Goal: Task Accomplishment & Management: Use online tool/utility

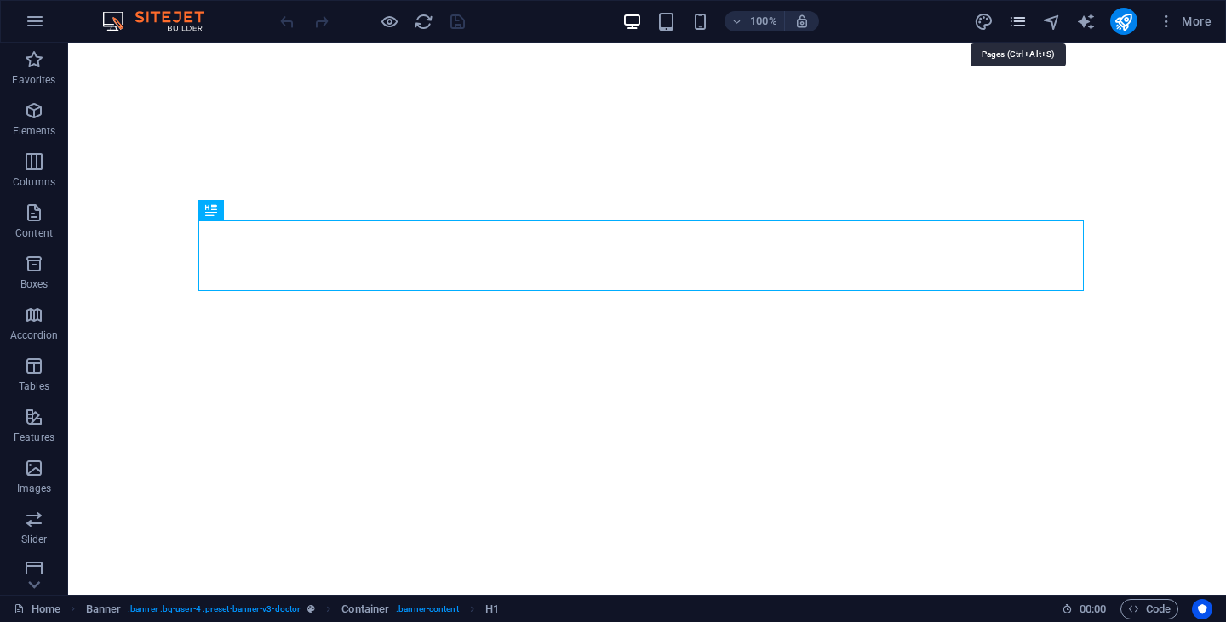
click at [1027, 20] on icon "pages" at bounding box center [1018, 22] width 20 height 20
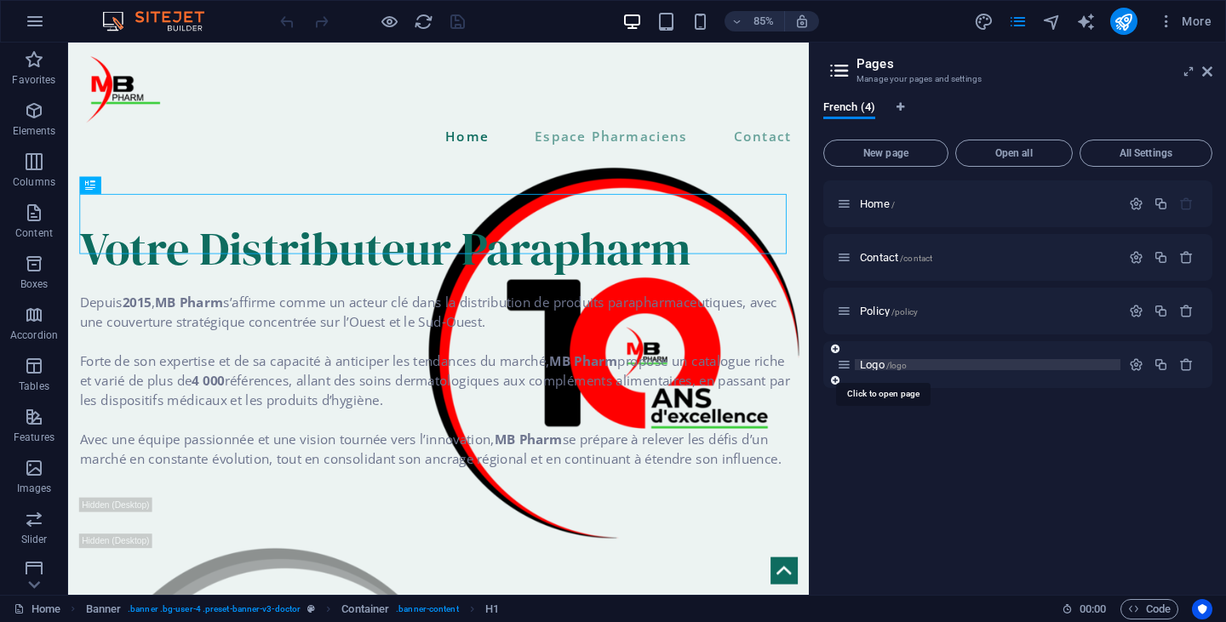
click at [876, 361] on span "Logo /logo" at bounding box center [883, 364] width 47 height 13
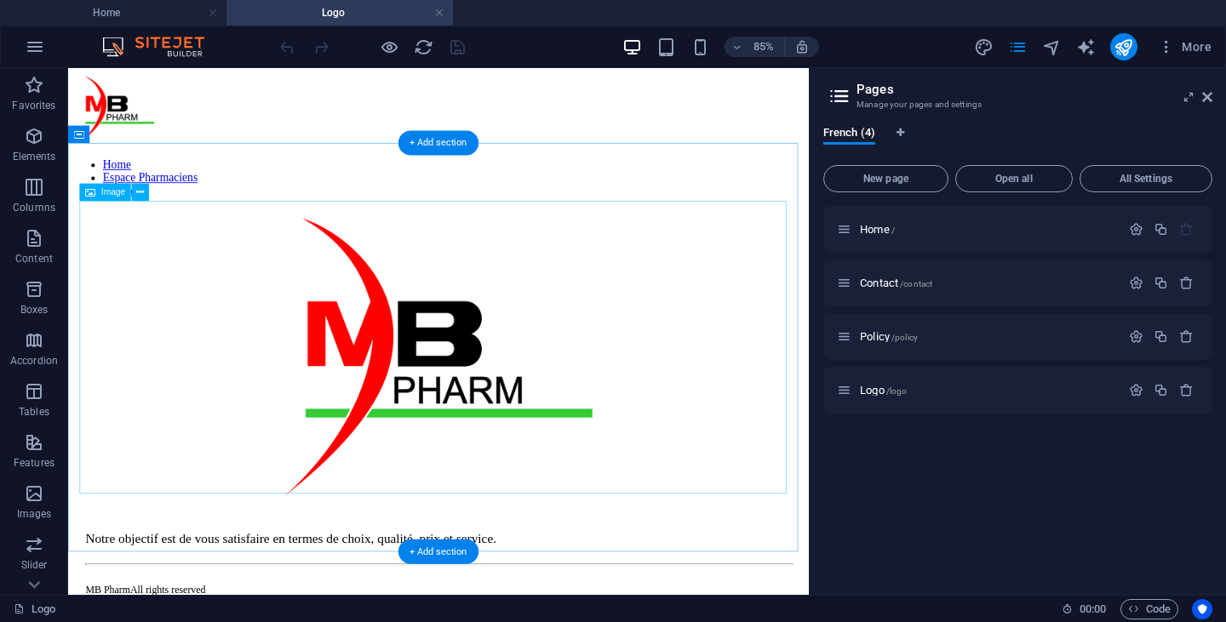
scroll to position [133, 0]
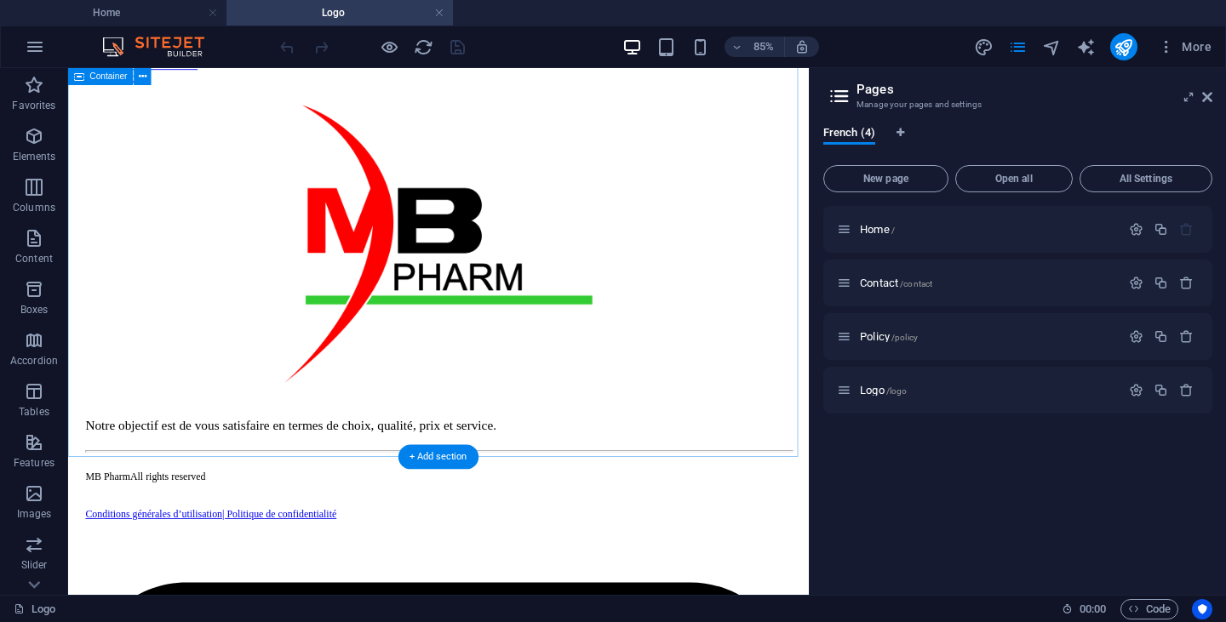
click at [464, 450] on div at bounding box center [504, 275] width 858 height 348
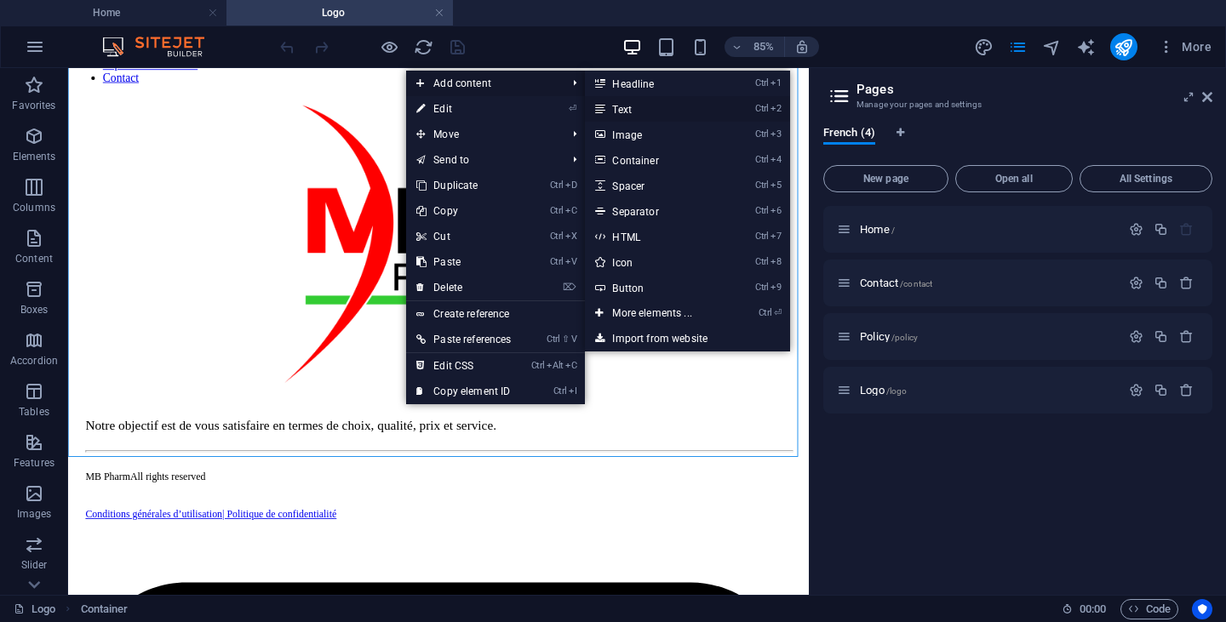
click at [628, 103] on link "Ctrl 2 Text" at bounding box center [655, 109] width 140 height 26
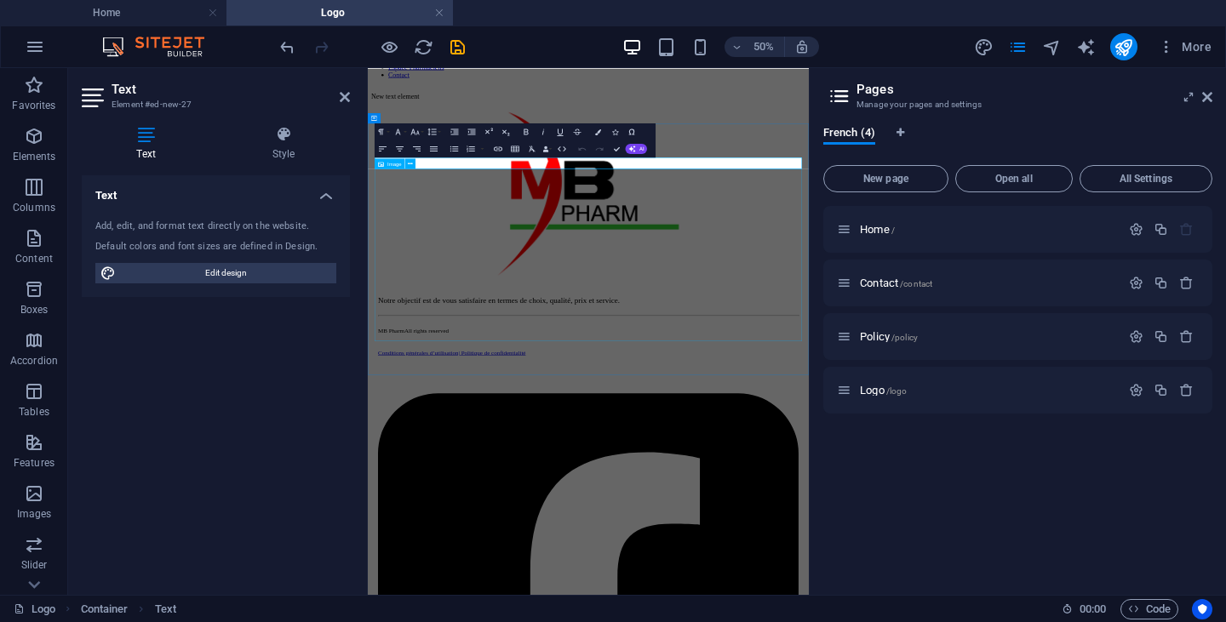
scroll to position [0, 0]
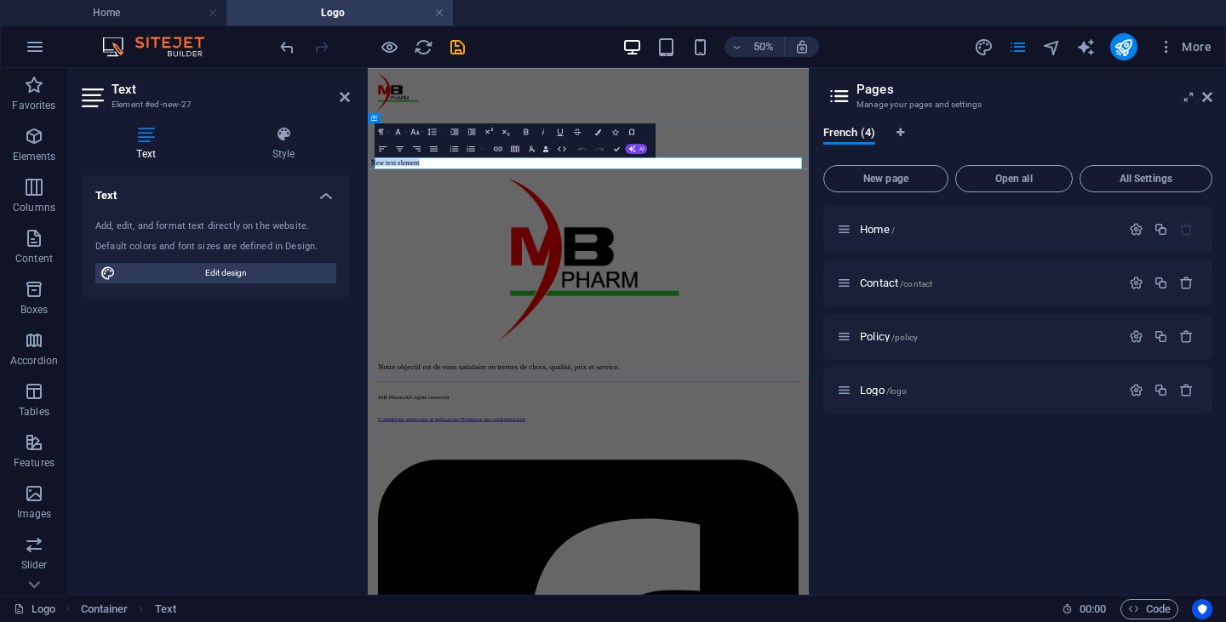
click at [516, 261] on p "New text element" at bounding box center [809, 255] width 869 height 15
click at [429, 261] on p "121025" at bounding box center [809, 255] width 869 height 15
click at [501, 149] on icon "button" at bounding box center [498, 149] width 10 height 10
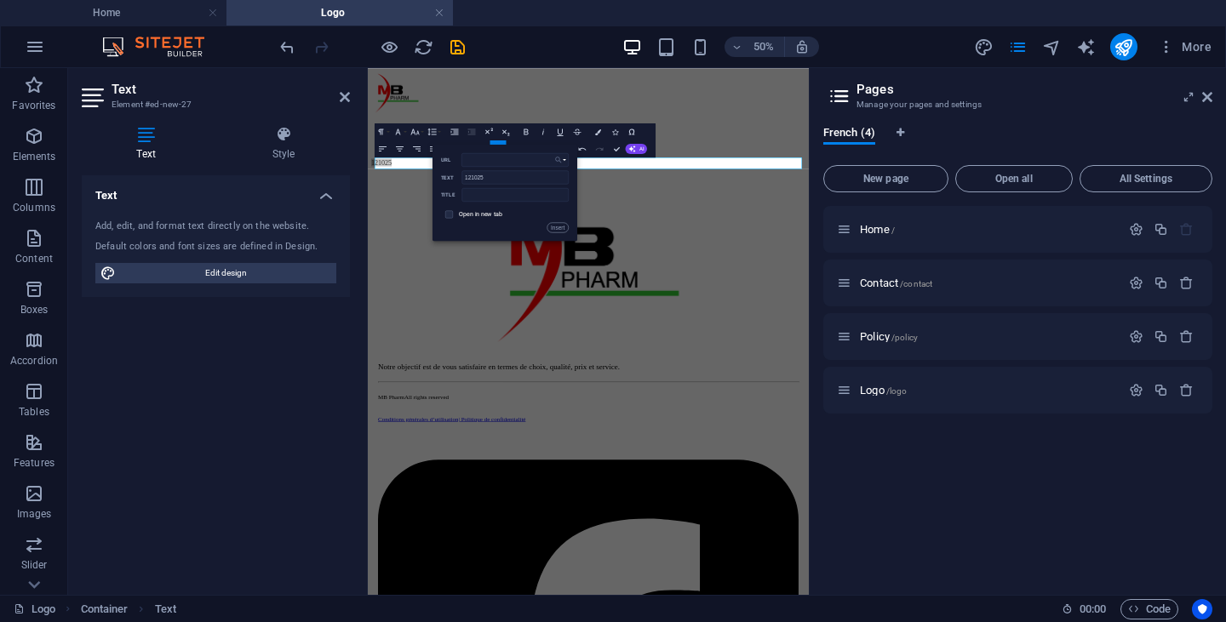
click at [560, 159] on icon "button" at bounding box center [558, 160] width 9 height 10
click at [550, 225] on p "Choose file ..." at bounding box center [535, 226] width 49 height 13
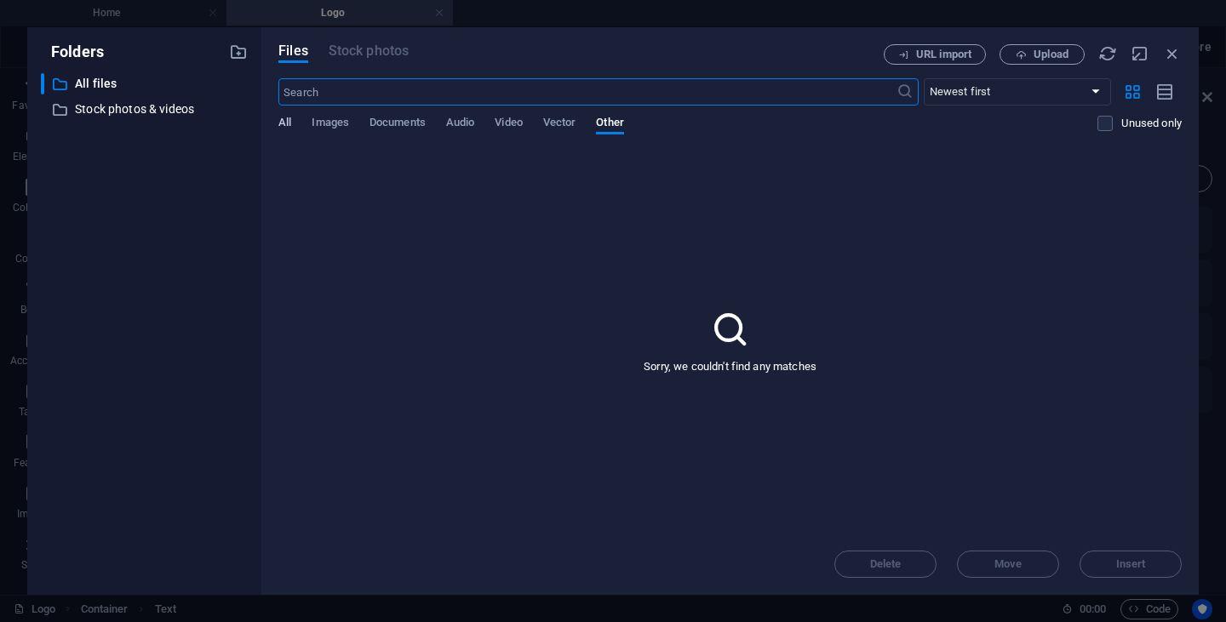
click at [285, 121] on span "All" at bounding box center [284, 124] width 13 height 24
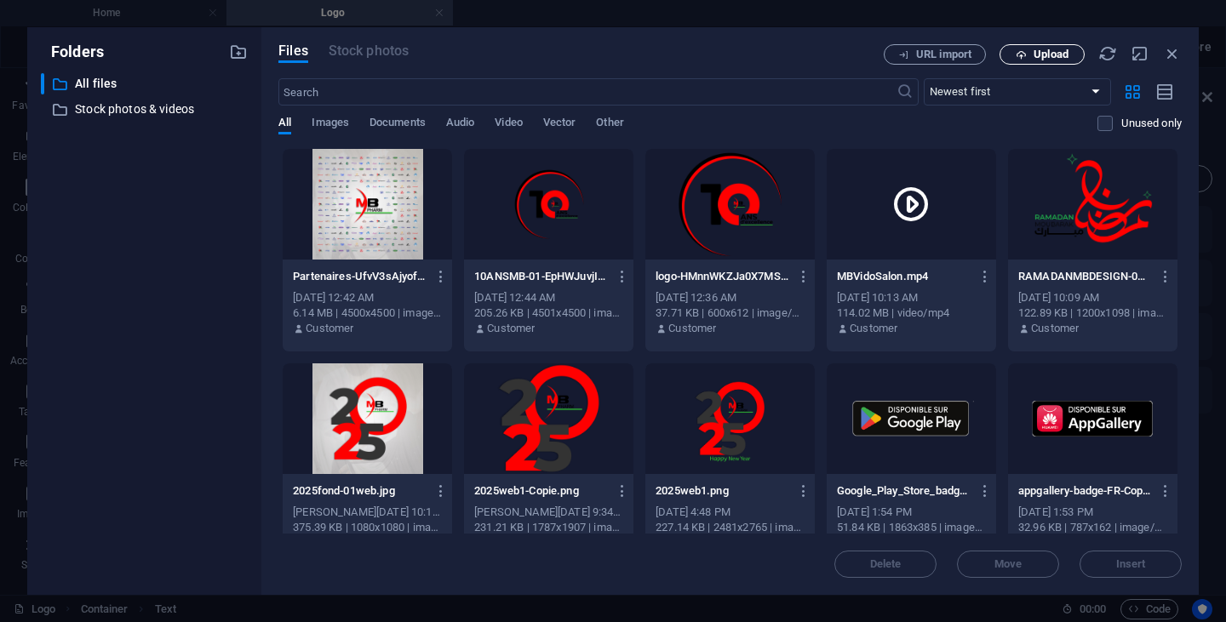
click at [1067, 54] on span "Upload" at bounding box center [1051, 54] width 35 height 10
click at [1174, 47] on icon "button" at bounding box center [1172, 53] width 19 height 19
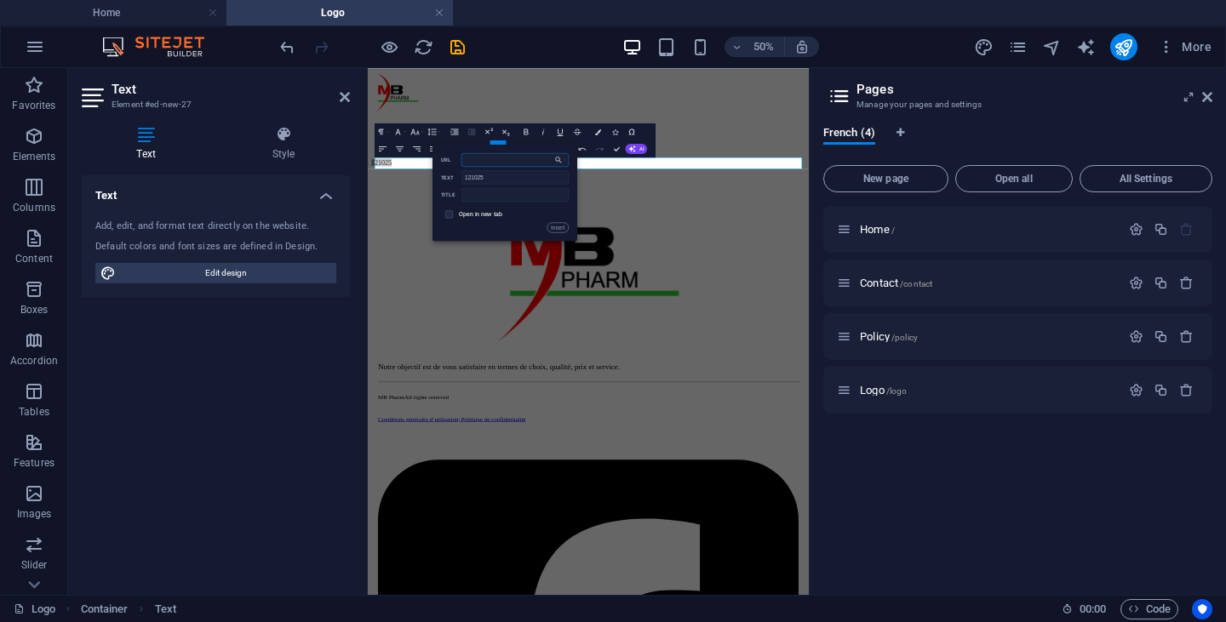
click at [533, 158] on input "URL" at bounding box center [515, 160] width 107 height 14
click at [467, 233] on div "Back Choose Link Home Contact Policy Logo Choose file ... URL 121025 Text Title…" at bounding box center [505, 193] width 145 height 97
click at [499, 156] on input "URL" at bounding box center [515, 160] width 107 height 14
paste input "[URL][DOMAIN_NAME]"
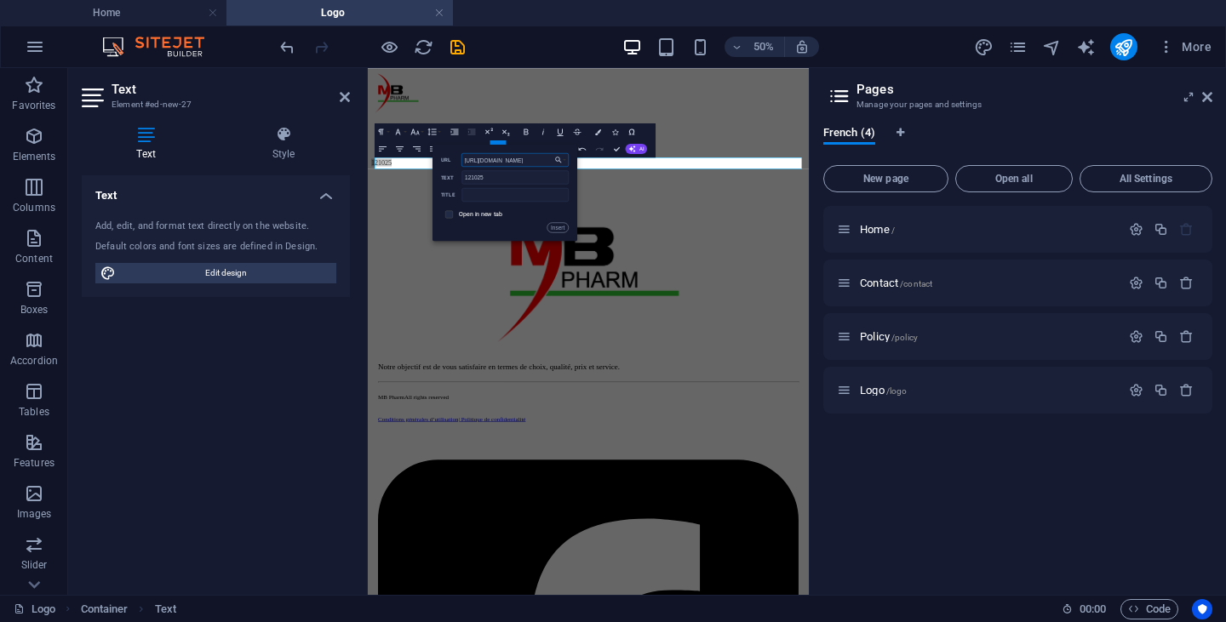
type input "[URL][DOMAIN_NAME]"
click at [447, 213] on input "checkbox" at bounding box center [448, 213] width 8 height 8
checkbox input "true"
click at [554, 228] on button "Insert" at bounding box center [557, 227] width 21 height 10
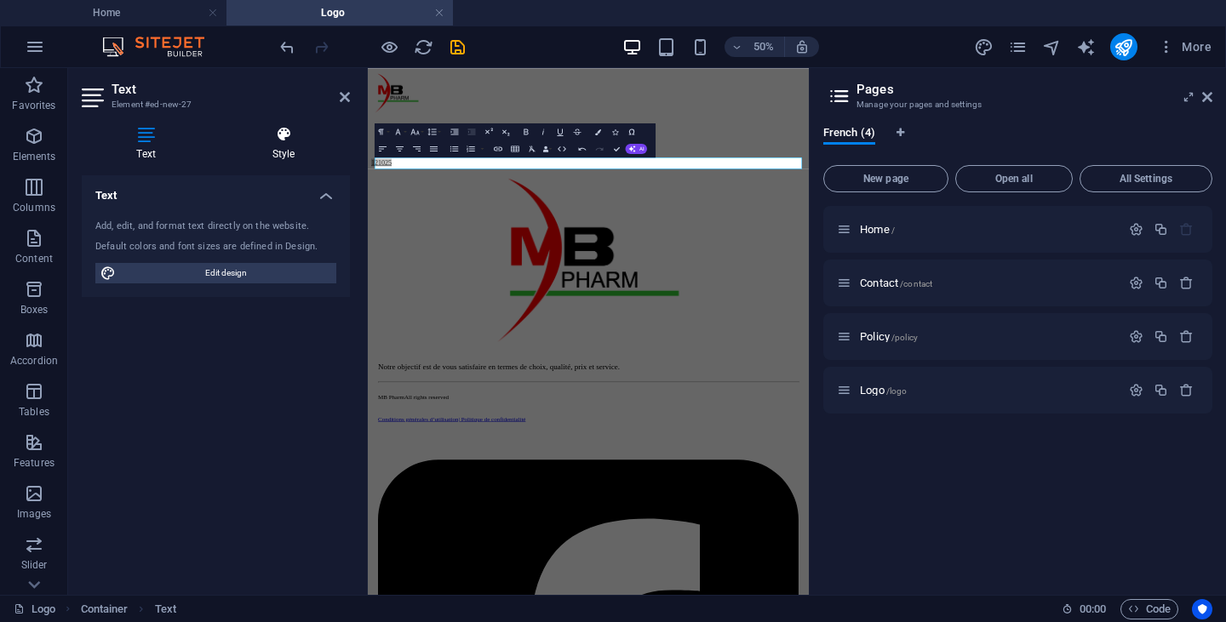
click at [289, 152] on h4 "Style" at bounding box center [283, 144] width 133 height 36
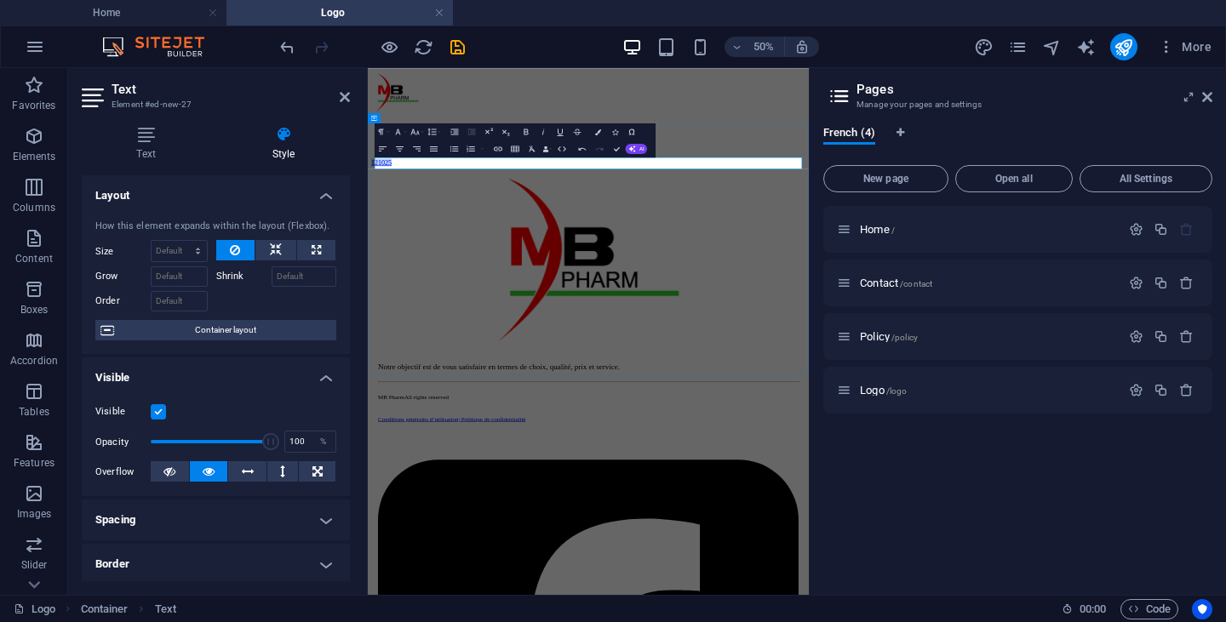
click at [479, 252] on p "121025" at bounding box center [809, 255] width 869 height 15
click at [1207, 97] on icon at bounding box center [1207, 97] width 10 height 14
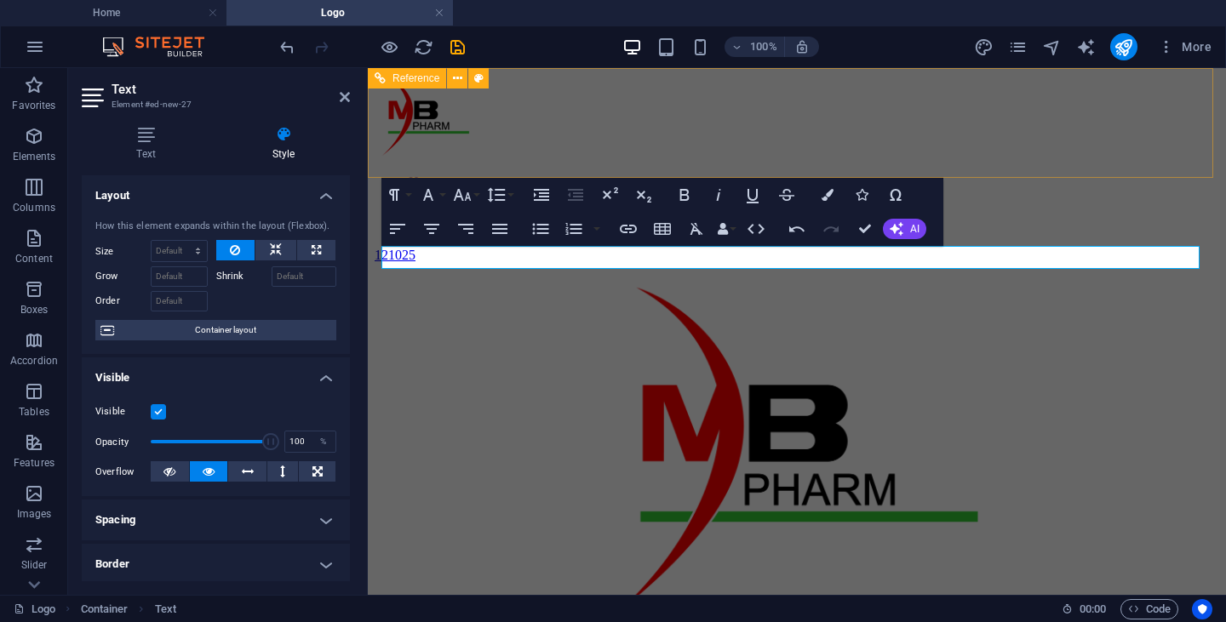
click at [642, 154] on div "Home Espace Pharmaciens Contact" at bounding box center [797, 154] width 845 height 159
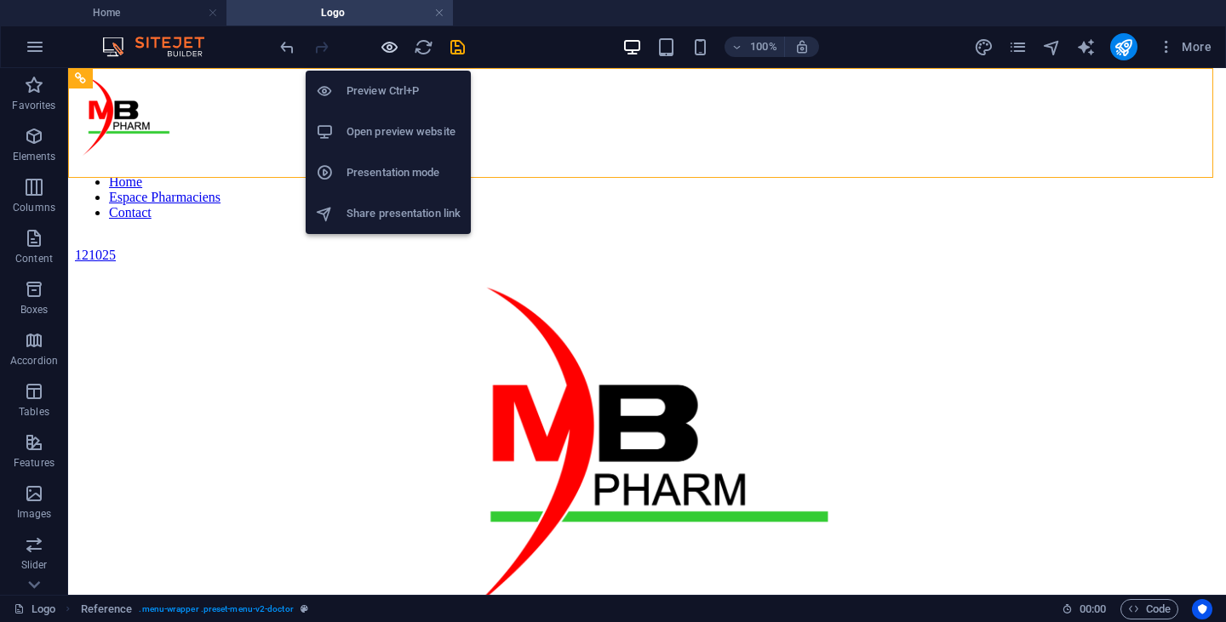
click at [389, 49] on icon "button" at bounding box center [390, 47] width 20 height 20
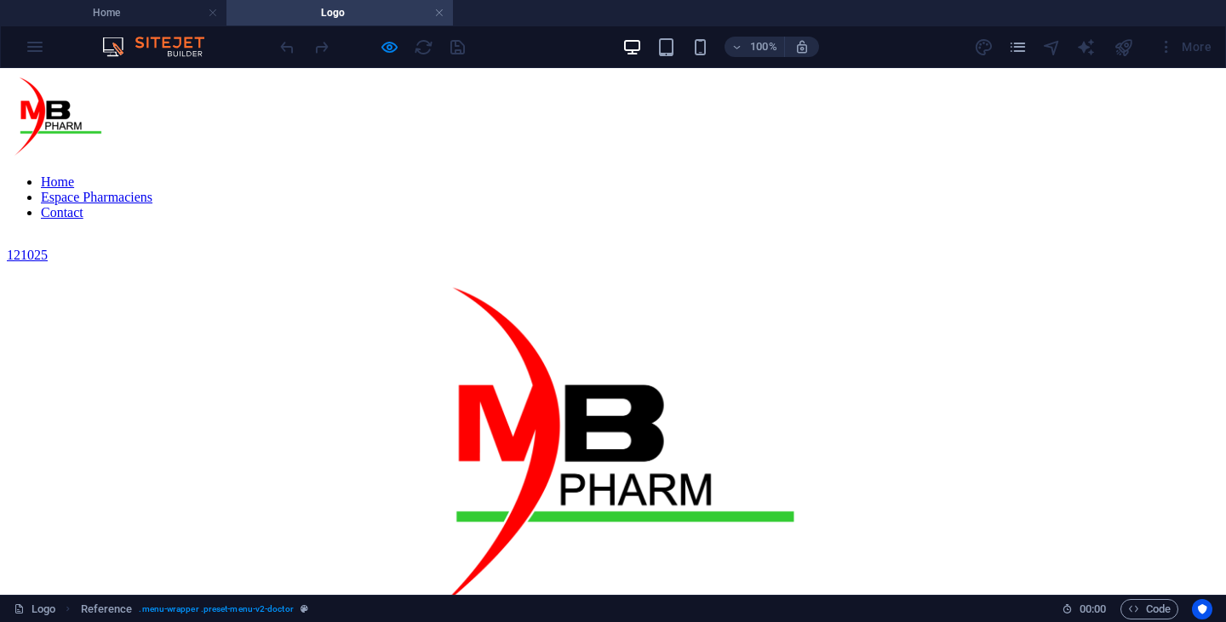
click at [48, 261] on link "121025" at bounding box center [27, 255] width 41 height 14
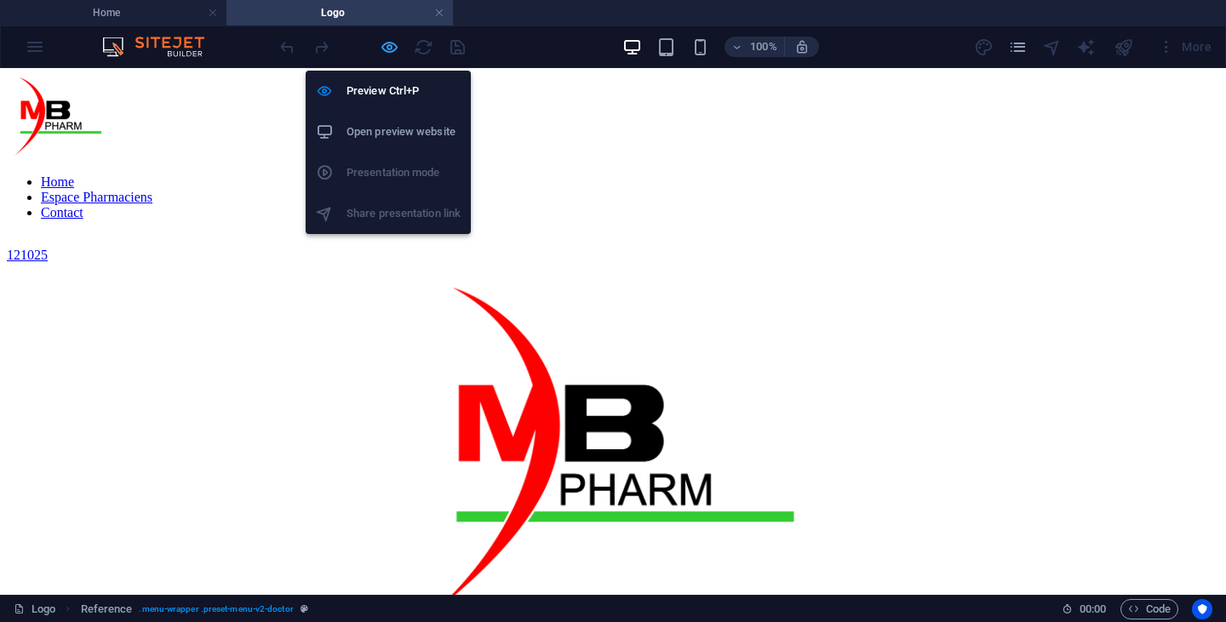
click at [384, 49] on icon "button" at bounding box center [390, 47] width 20 height 20
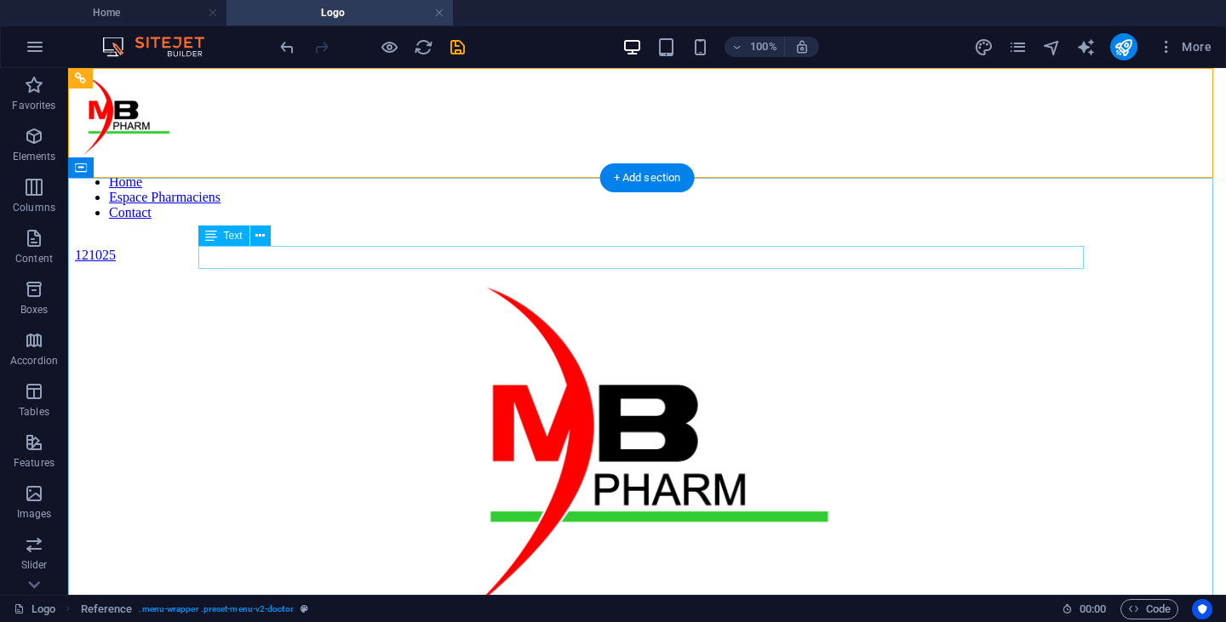
click at [244, 257] on div "121025" at bounding box center [647, 255] width 1144 height 15
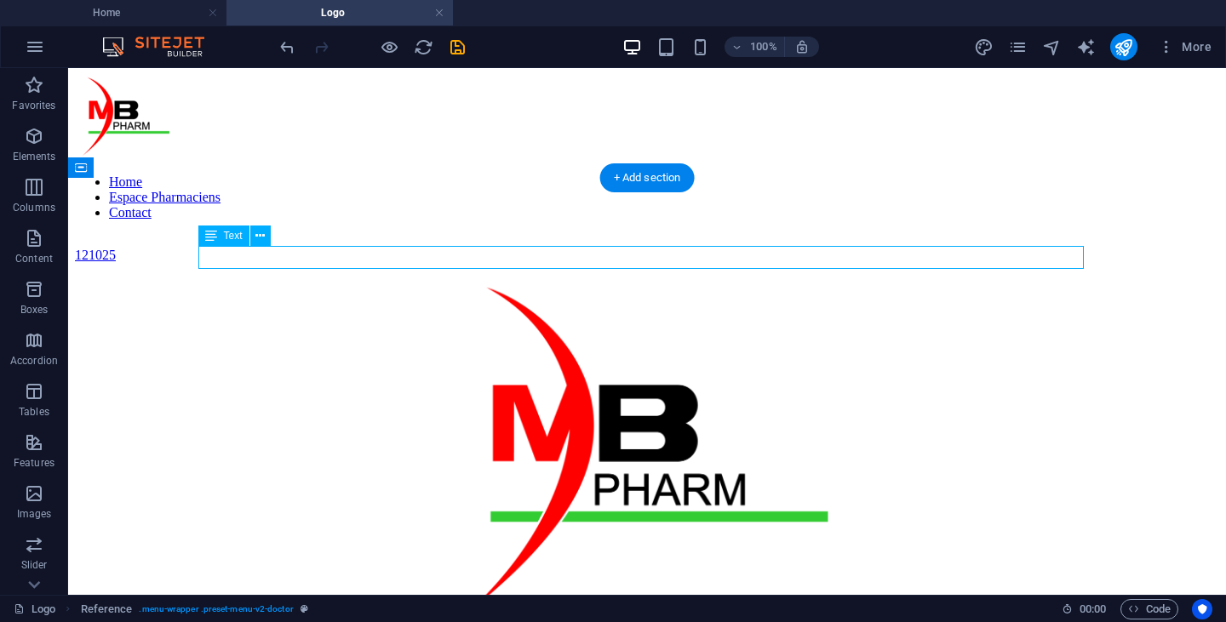
click at [244, 257] on div "121025" at bounding box center [647, 255] width 1144 height 15
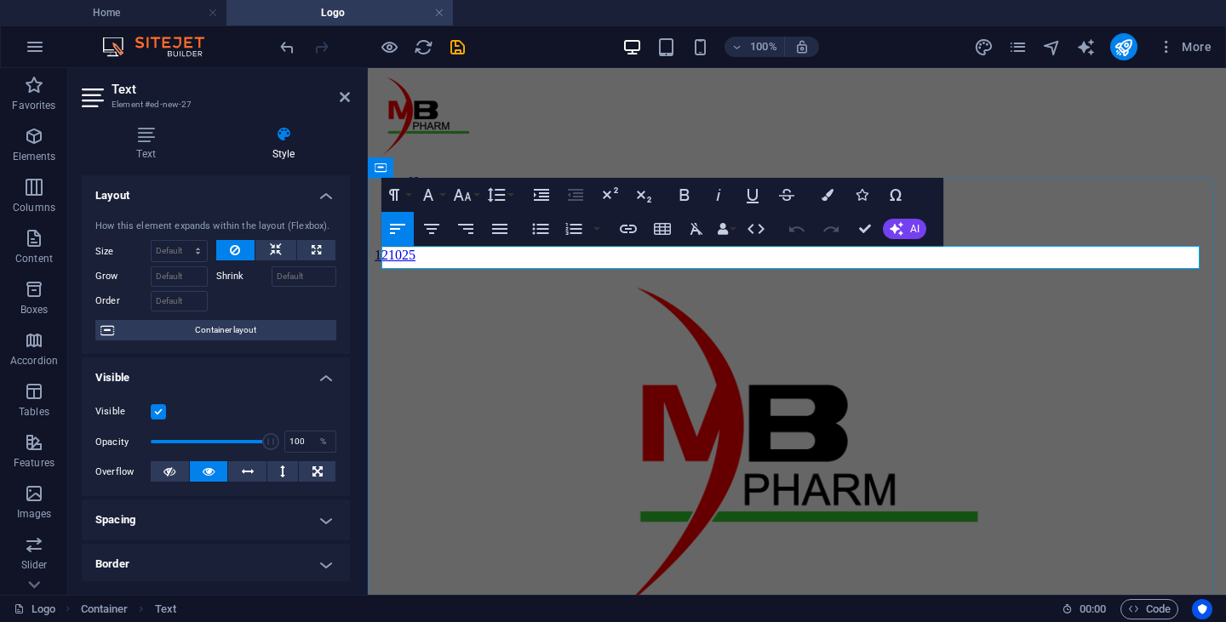
click at [495, 255] on p "121025" at bounding box center [797, 255] width 845 height 15
click at [463, 225] on icon "button" at bounding box center [460, 221] width 17 height 15
click at [414, 258] on p "121025" at bounding box center [797, 255] width 845 height 15
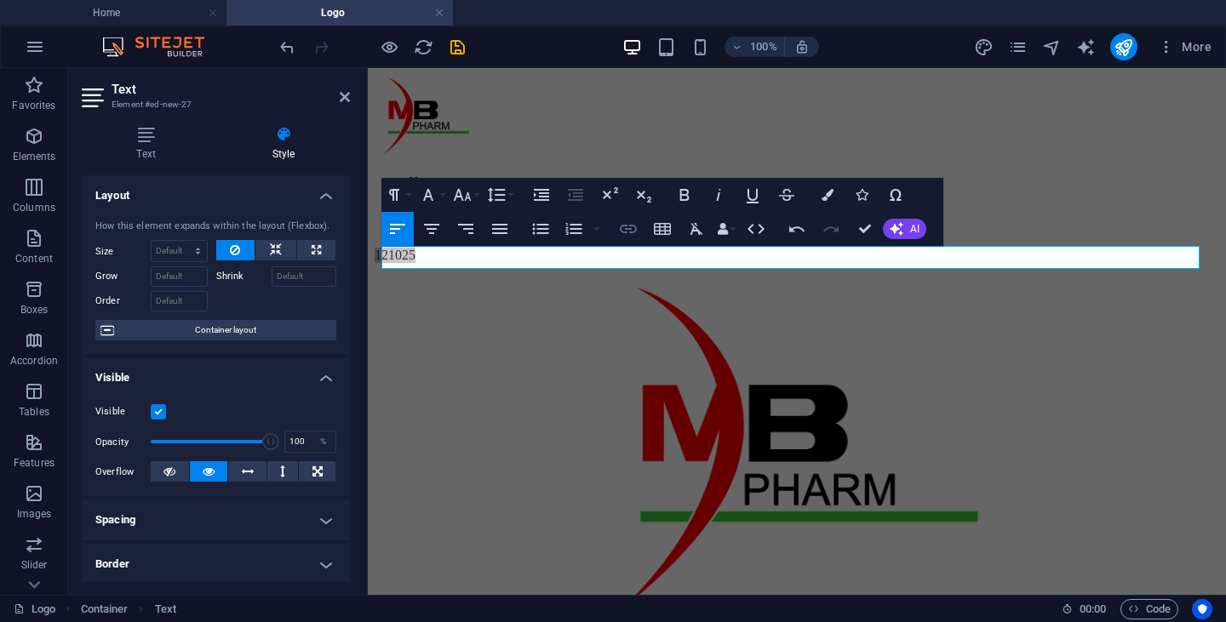
click at [628, 222] on icon "button" at bounding box center [628, 229] width 20 height 20
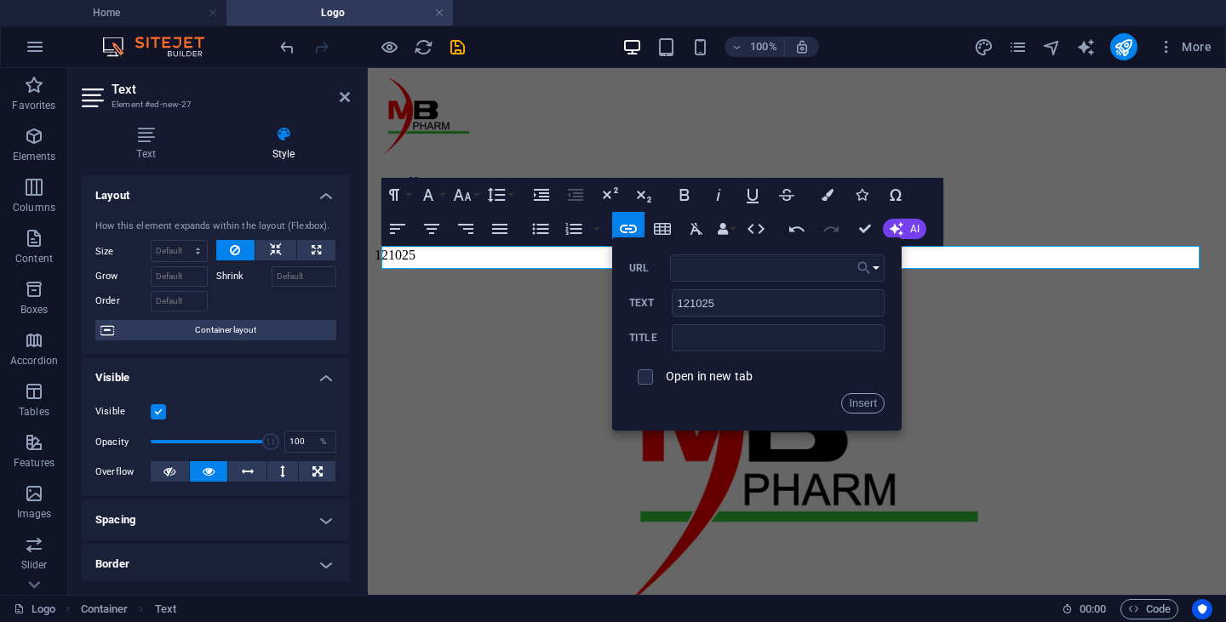
click at [876, 267] on button "Choose Link" at bounding box center [868, 268] width 32 height 27
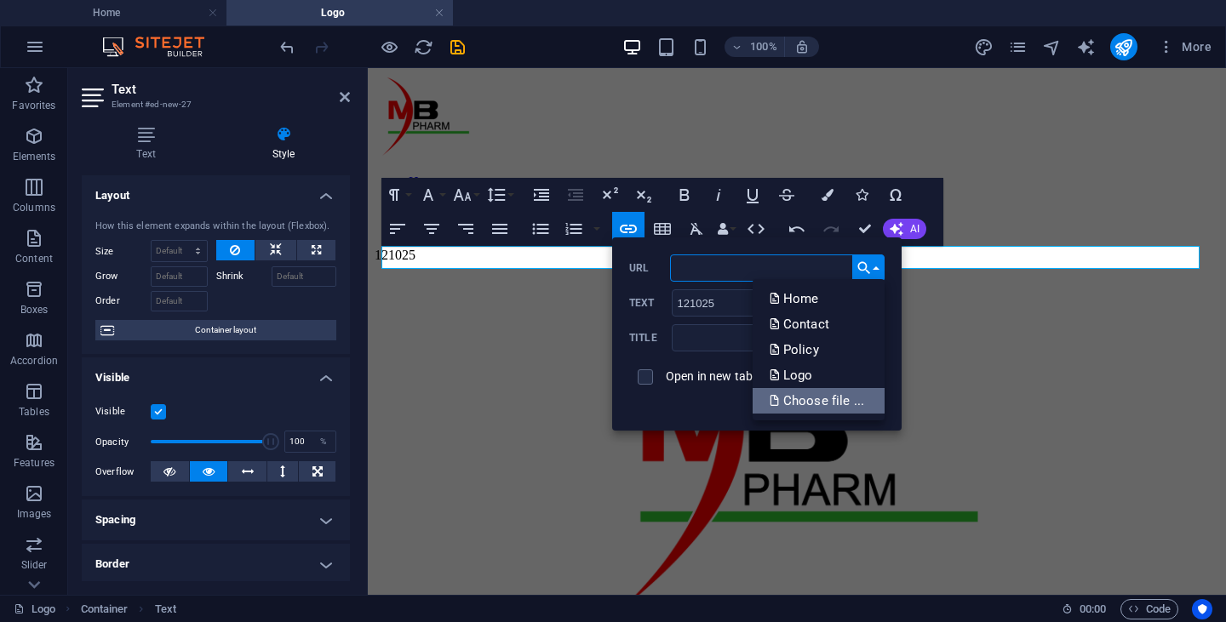
click at [826, 394] on p "Choose file ..." at bounding box center [819, 401] width 98 height 26
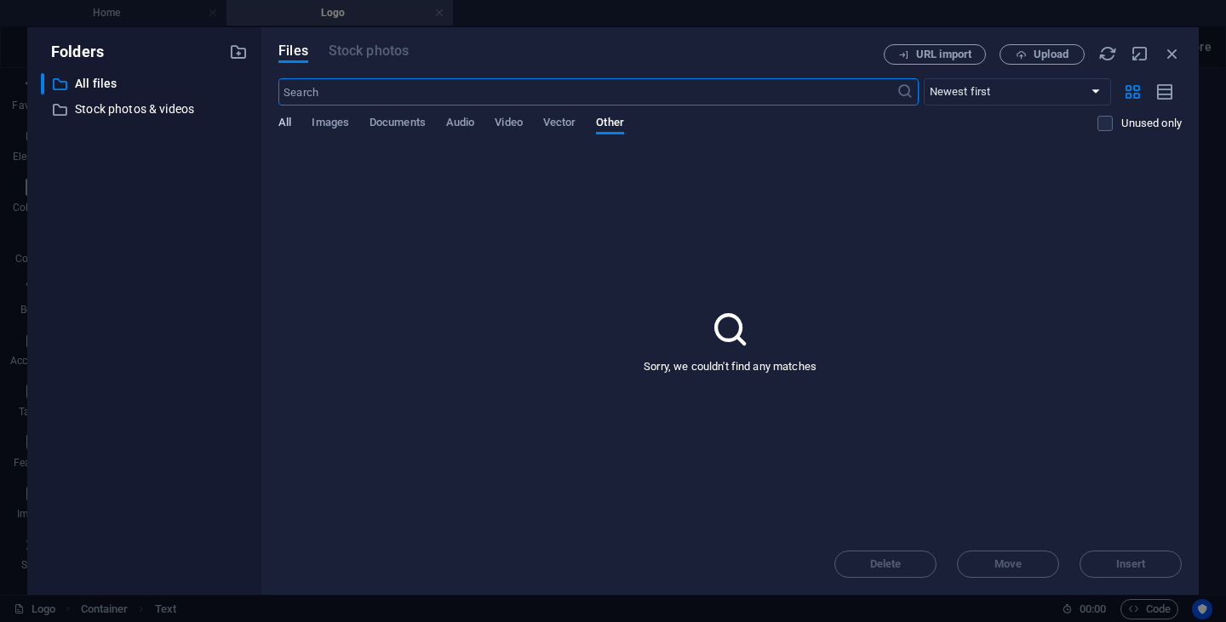
click at [284, 121] on span "All" at bounding box center [284, 124] width 13 height 24
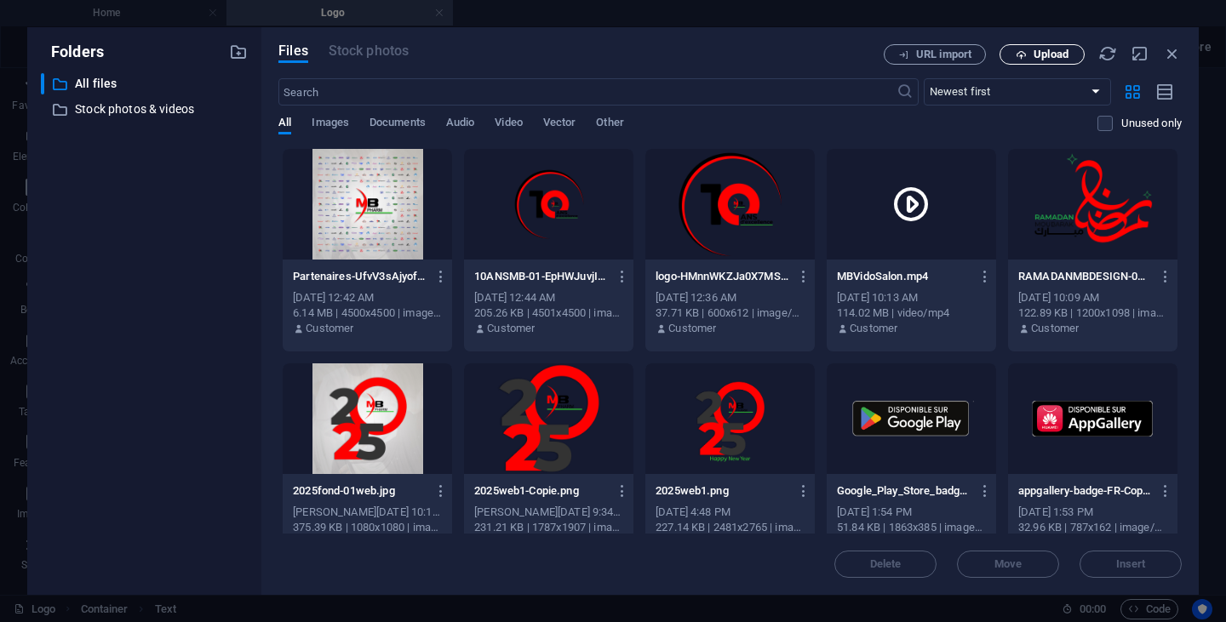
click at [1034, 55] on span "Upload" at bounding box center [1051, 54] width 35 height 10
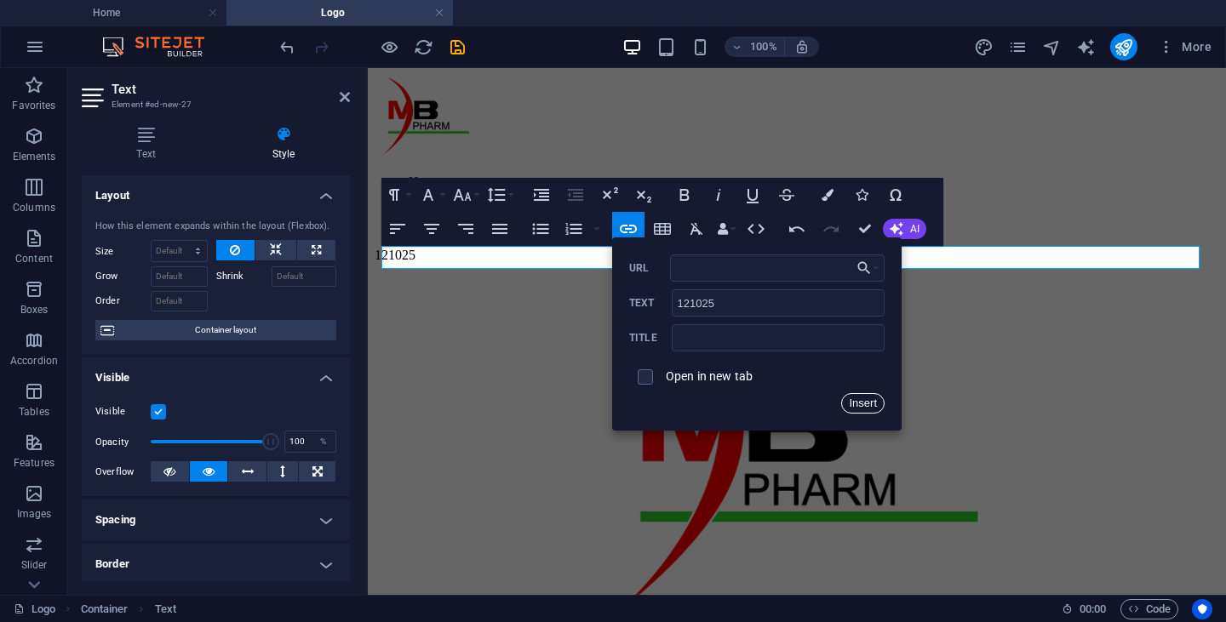
click at [859, 401] on button "Insert" at bounding box center [862, 403] width 43 height 20
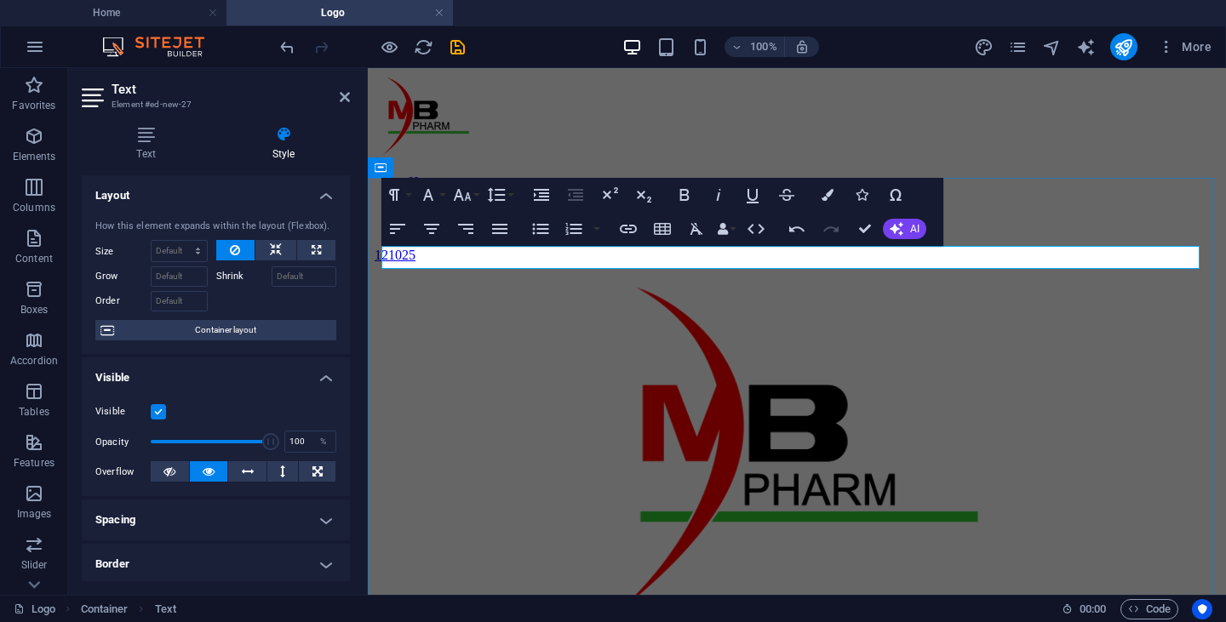
click at [559, 258] on p "121025" at bounding box center [797, 255] width 845 height 15
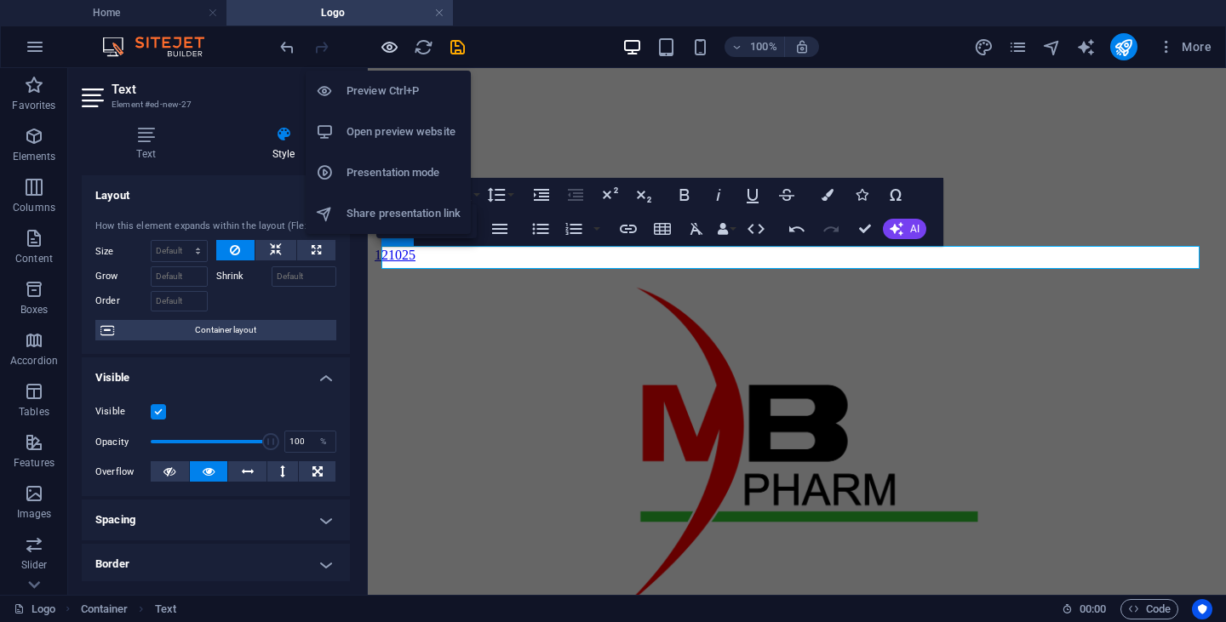
click at [385, 47] on icon "button" at bounding box center [390, 47] width 20 height 20
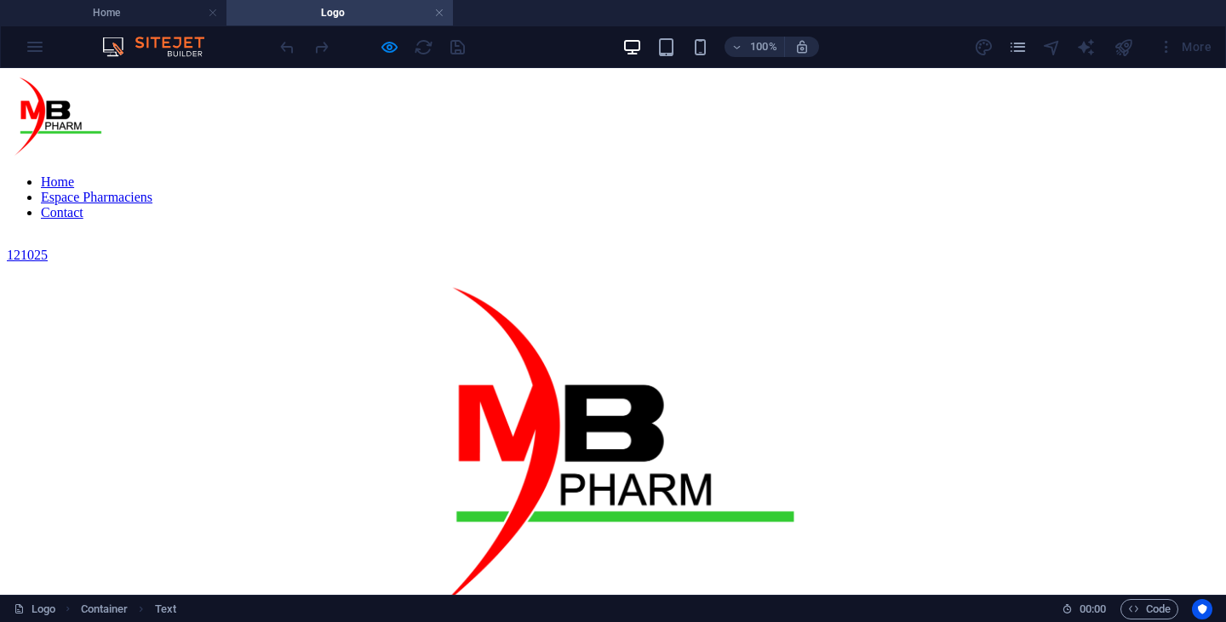
click at [48, 258] on link "121025" at bounding box center [27, 255] width 41 height 14
click at [389, 49] on icon "button" at bounding box center [390, 47] width 20 height 20
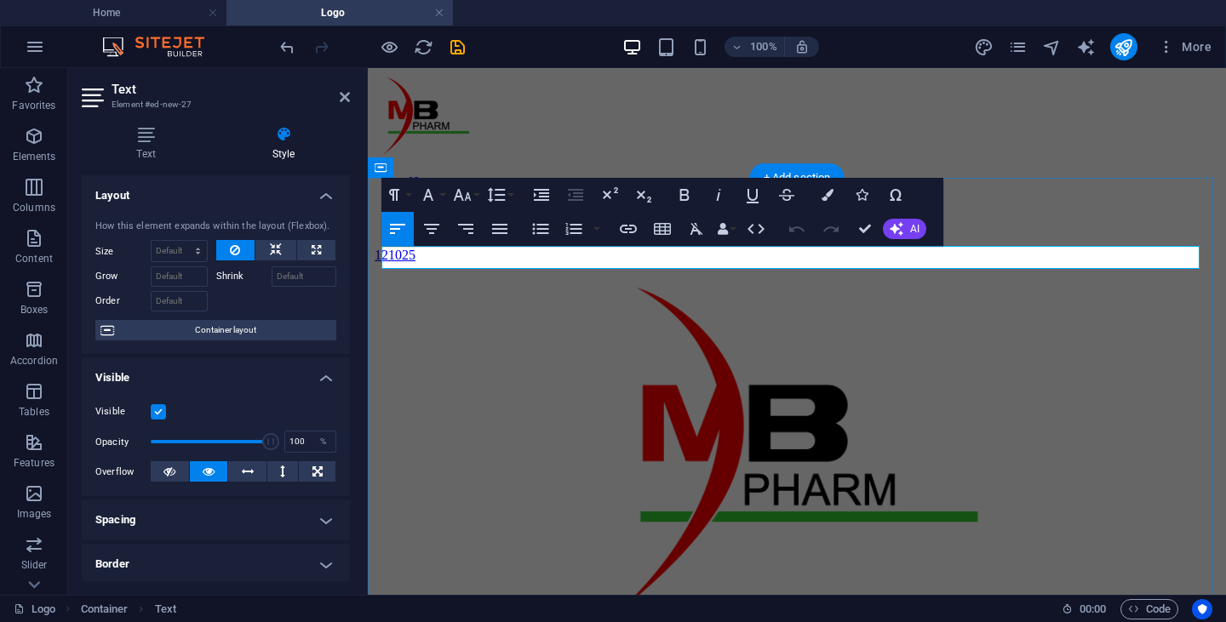
click at [409, 254] on link "121025" at bounding box center [395, 255] width 41 height 14
click at [443, 261] on p "121025" at bounding box center [797, 255] width 845 height 15
click at [416, 261] on link "121025" at bounding box center [395, 255] width 41 height 14
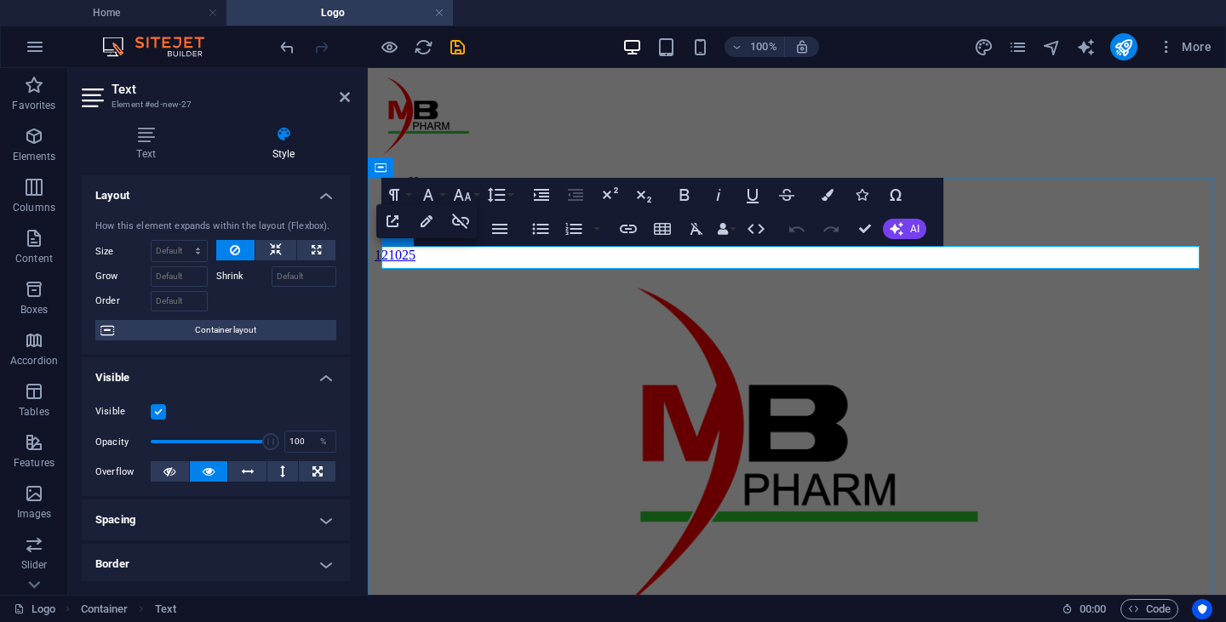
click at [416, 261] on link "121025" at bounding box center [395, 255] width 41 height 14
click at [429, 225] on icon "button" at bounding box center [426, 221] width 20 height 20
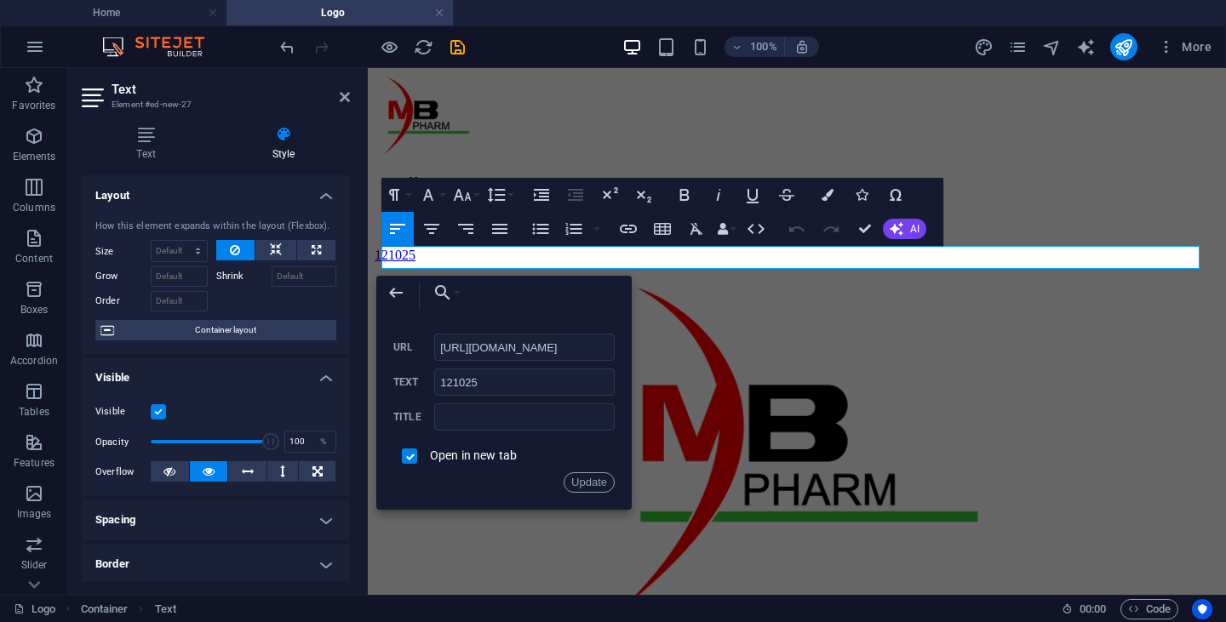
scroll to position [0, 295]
click at [408, 459] on input "checkbox" at bounding box center [406, 453] width 15 height 15
checkbox input "false"
click at [592, 483] on button "Update" at bounding box center [589, 483] width 51 height 20
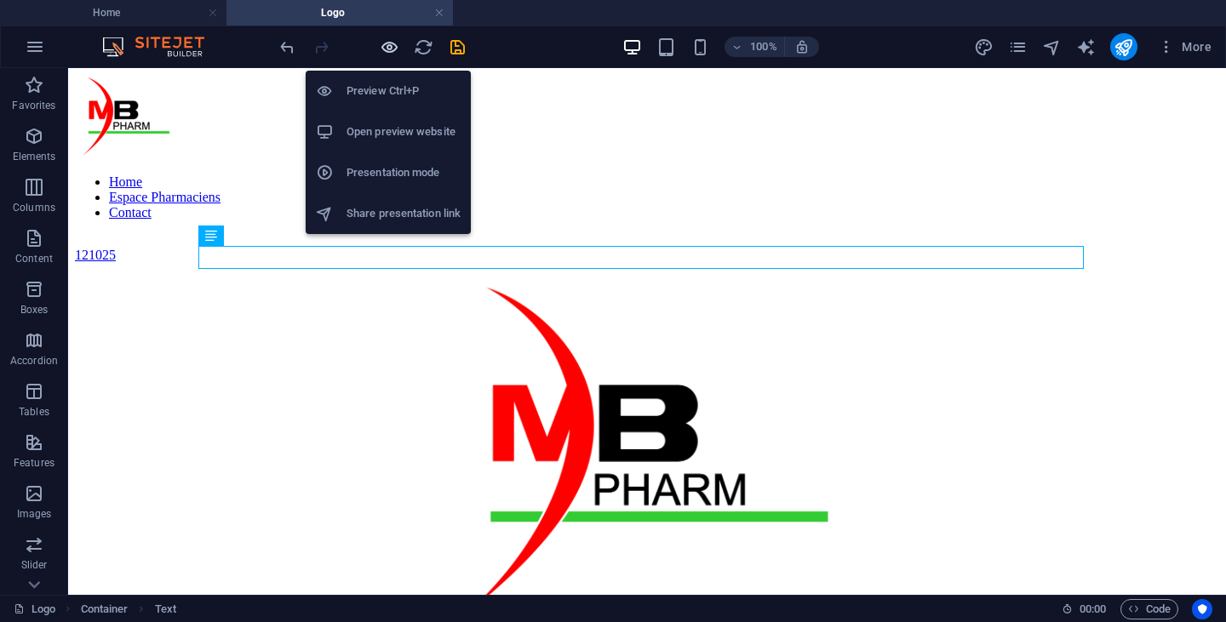
click at [387, 43] on icon "button" at bounding box center [390, 47] width 20 height 20
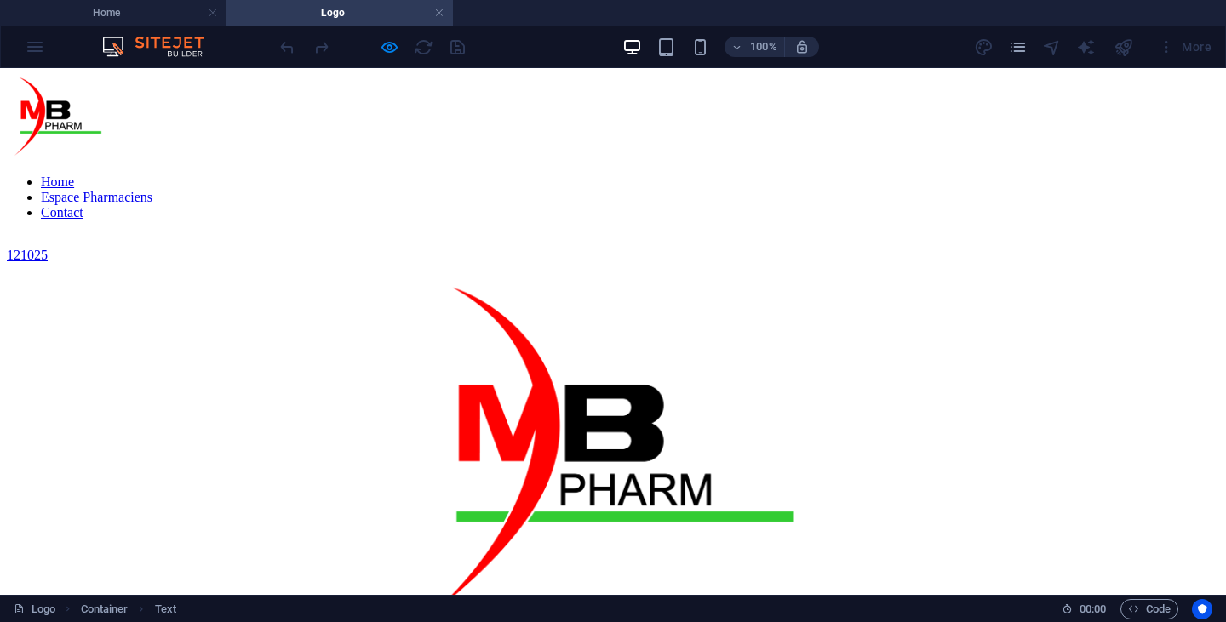
click at [48, 253] on link "121025" at bounding box center [27, 255] width 41 height 14
